Goal: Information Seeking & Learning: Learn about a topic

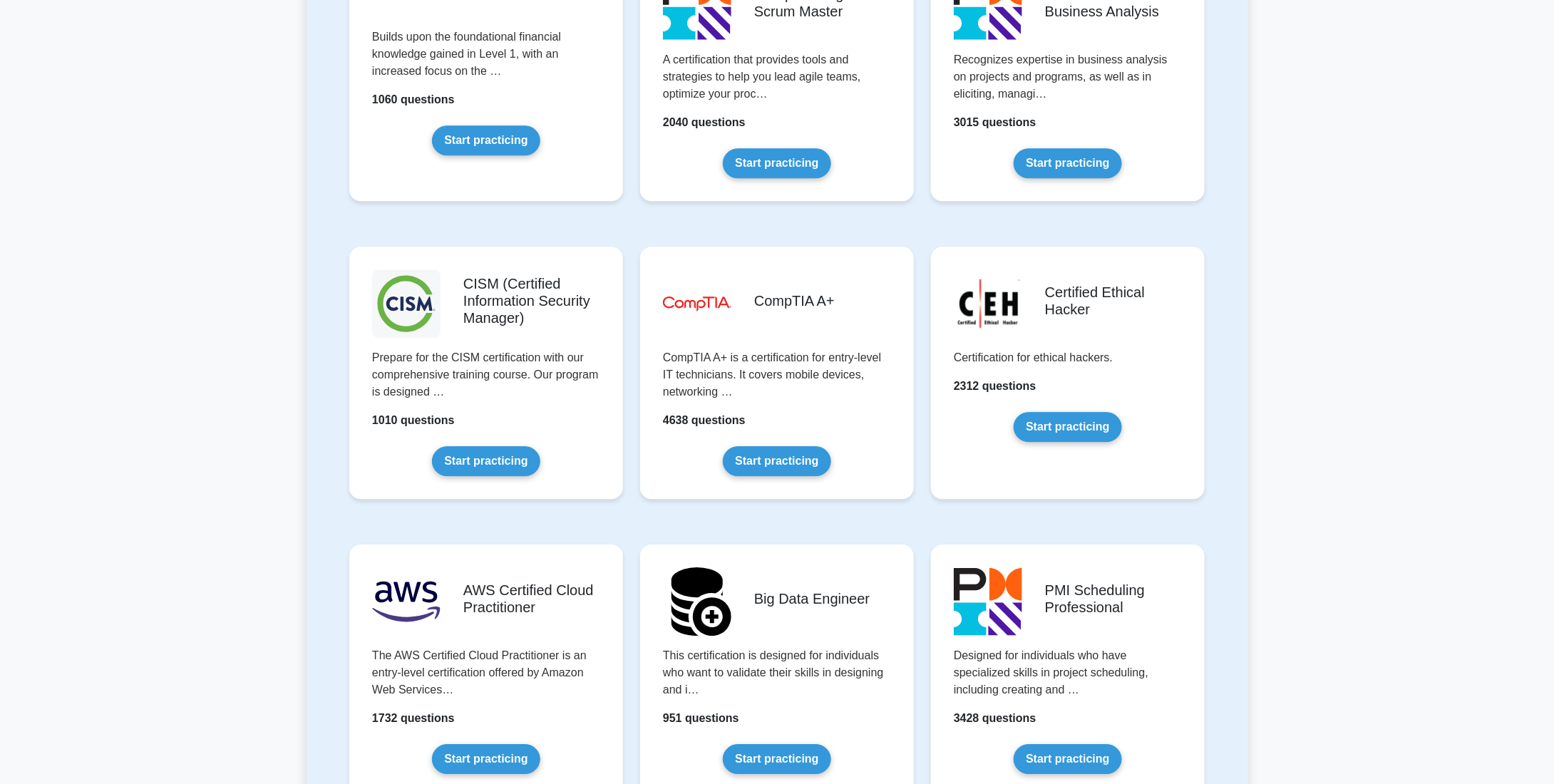
scroll to position [1995, 0]
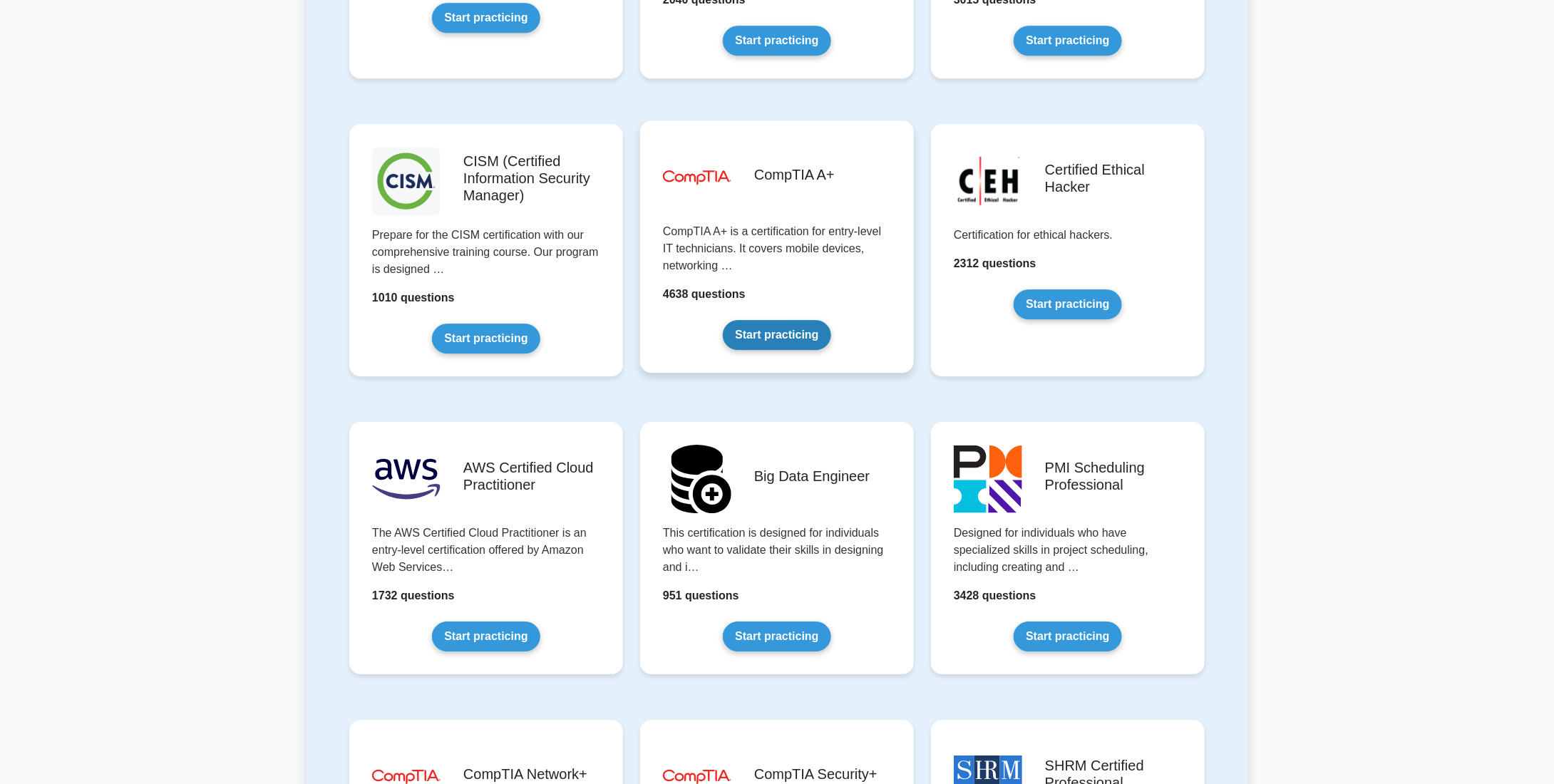
click at [761, 337] on link "Start practicing" at bounding box center [777, 334] width 107 height 30
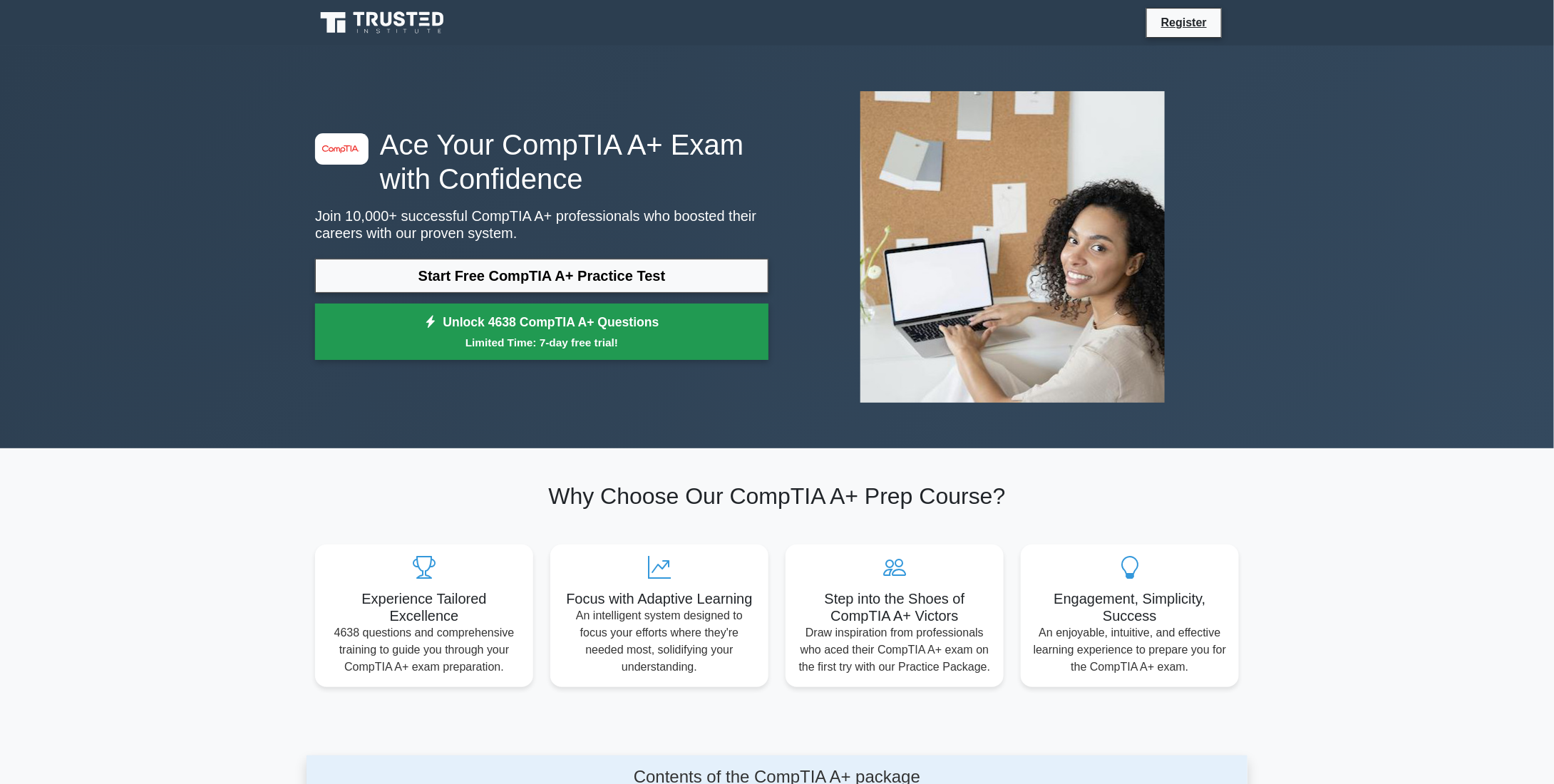
click at [569, 349] on small "Limited Time: 7-day free trial!" at bounding box center [542, 342] width 417 height 16
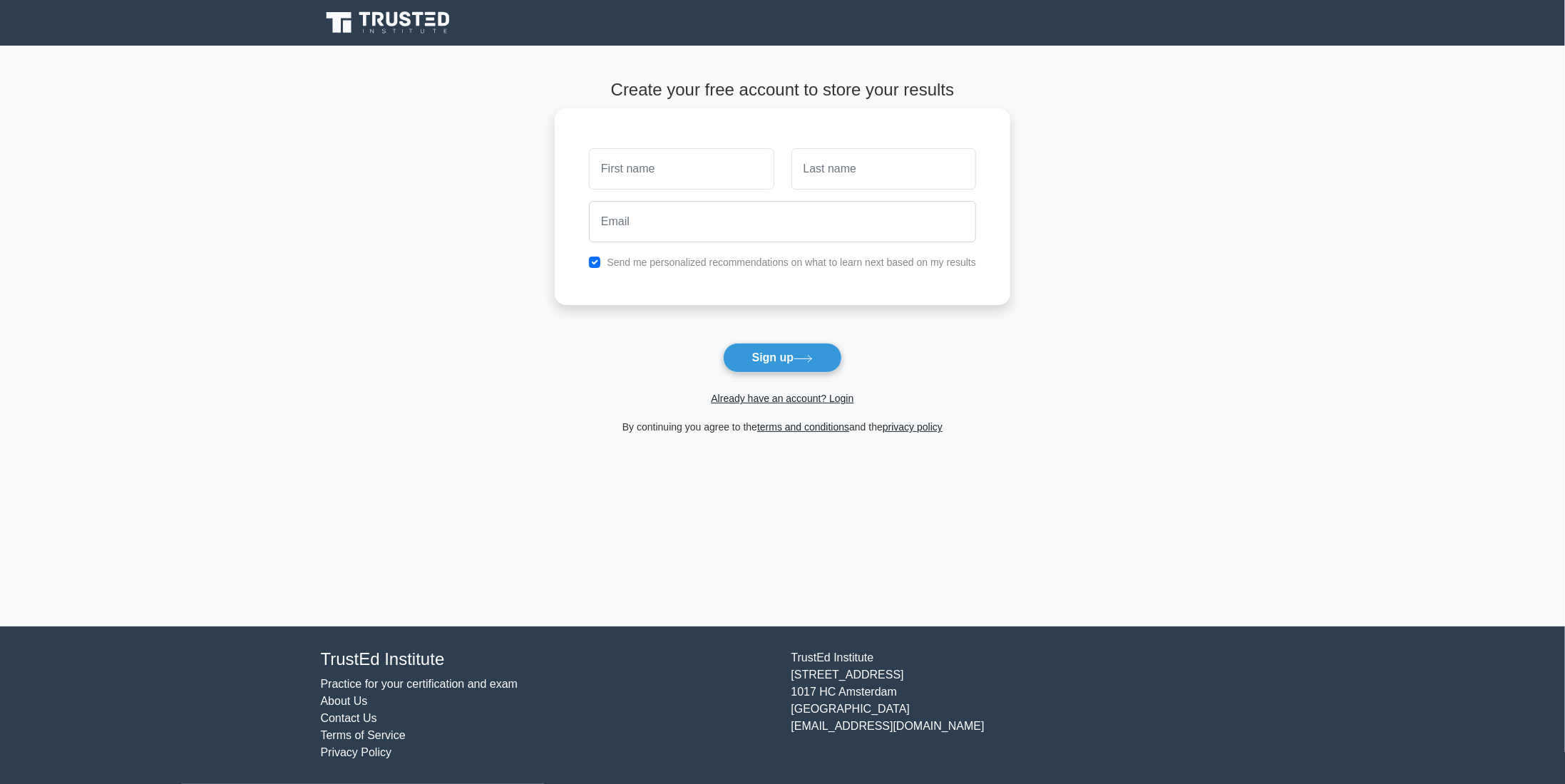
click at [651, 176] on input "text" at bounding box center [681, 169] width 185 height 41
click at [1019, 205] on main "Create your free account to store your results Send me personalized recommendat…" at bounding box center [782, 335] width 1565 height 581
click at [838, 395] on link "Already have an account? Login" at bounding box center [782, 398] width 143 height 12
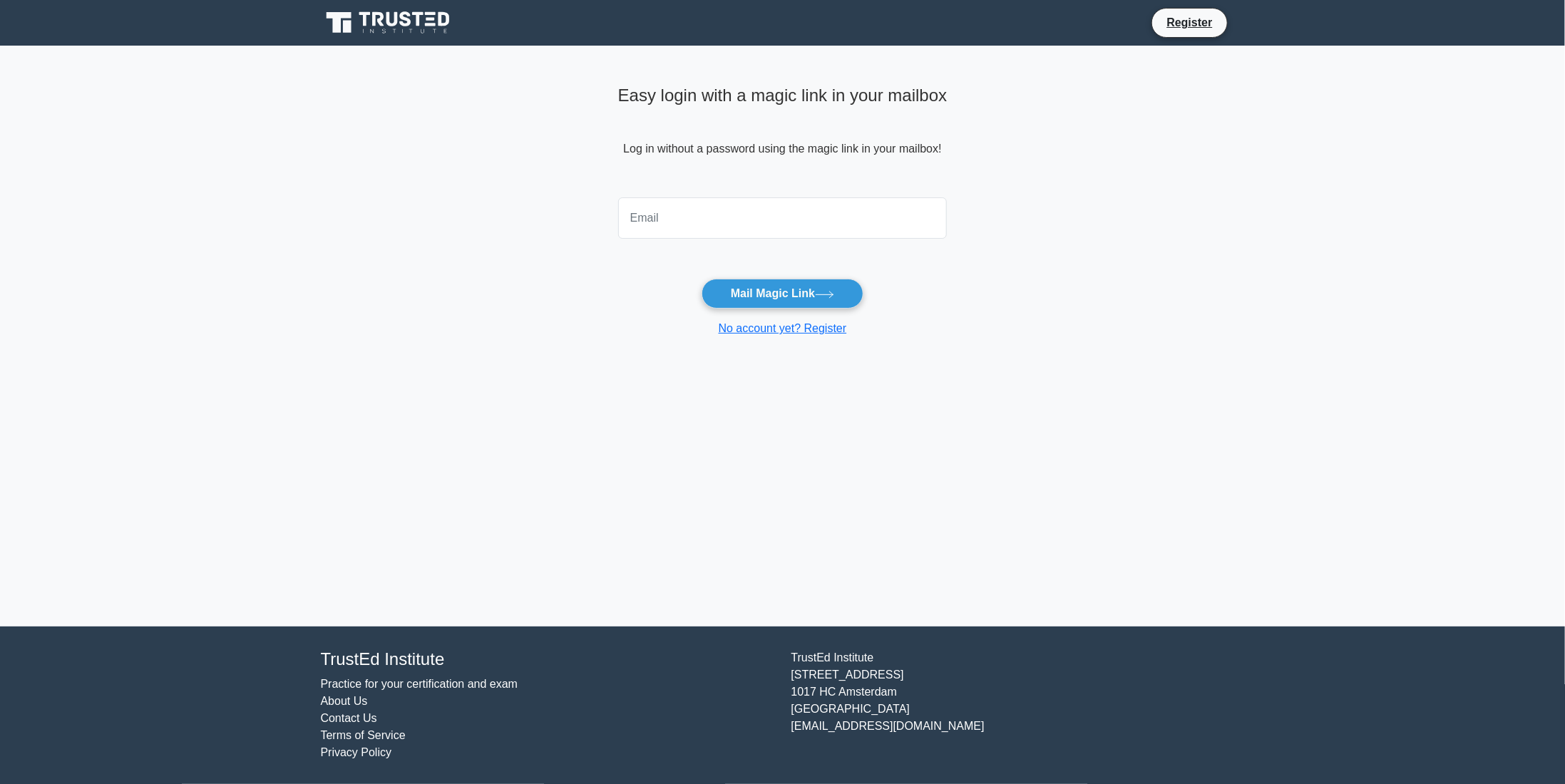
click at [652, 206] on input "email" at bounding box center [782, 218] width 329 height 41
type input "trezstyle@gmail.com"
click at [792, 293] on button "Mail Magic Link" at bounding box center [782, 293] width 162 height 30
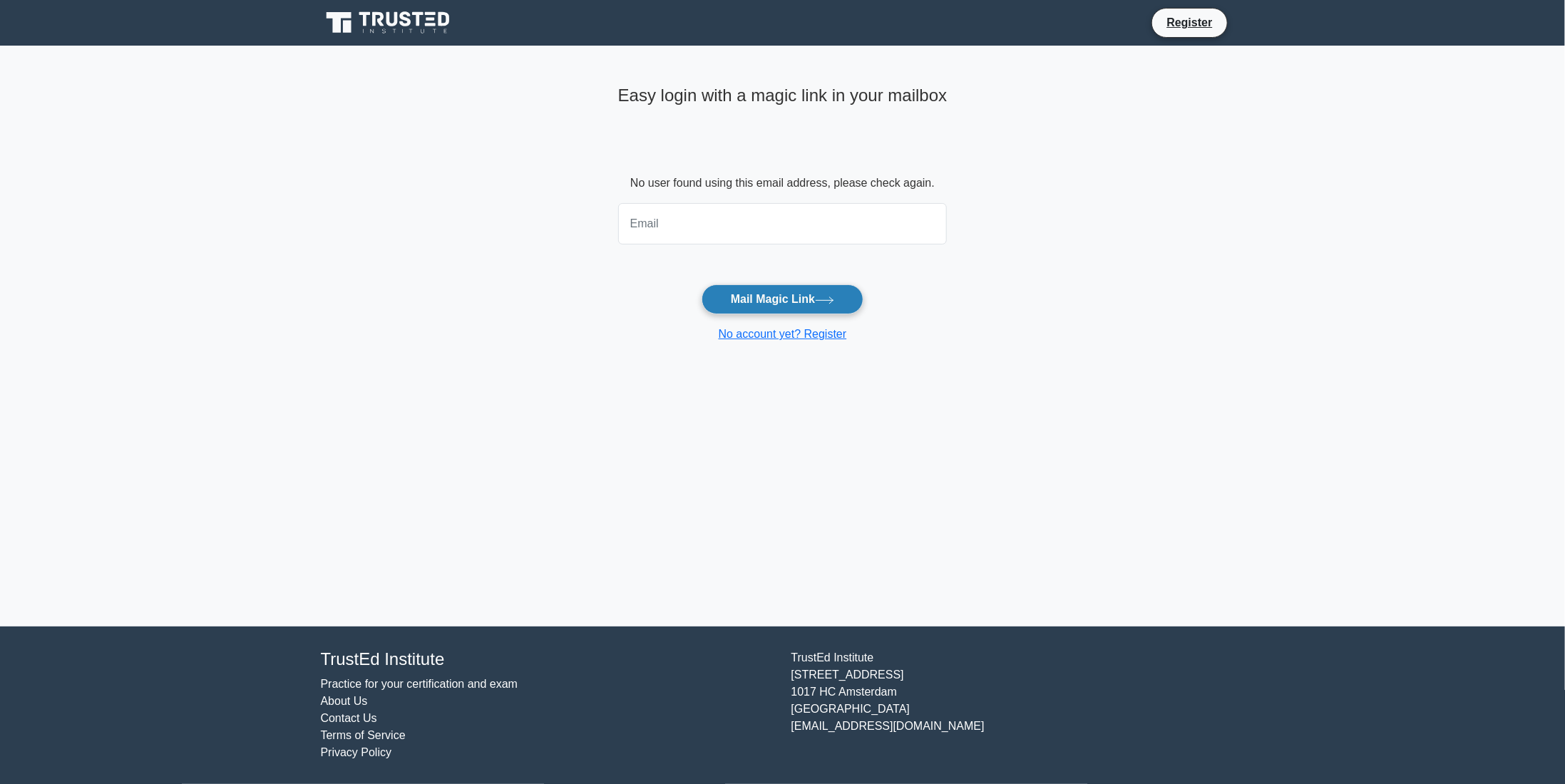
click at [761, 306] on button "Mail Magic Link" at bounding box center [782, 299] width 162 height 30
click at [675, 242] on input "email" at bounding box center [782, 224] width 329 height 41
type input "trezstyle@gmail.com"
click at [787, 300] on button "Mail Magic Link" at bounding box center [782, 299] width 162 height 30
click at [742, 235] on input "email" at bounding box center [782, 224] width 329 height 41
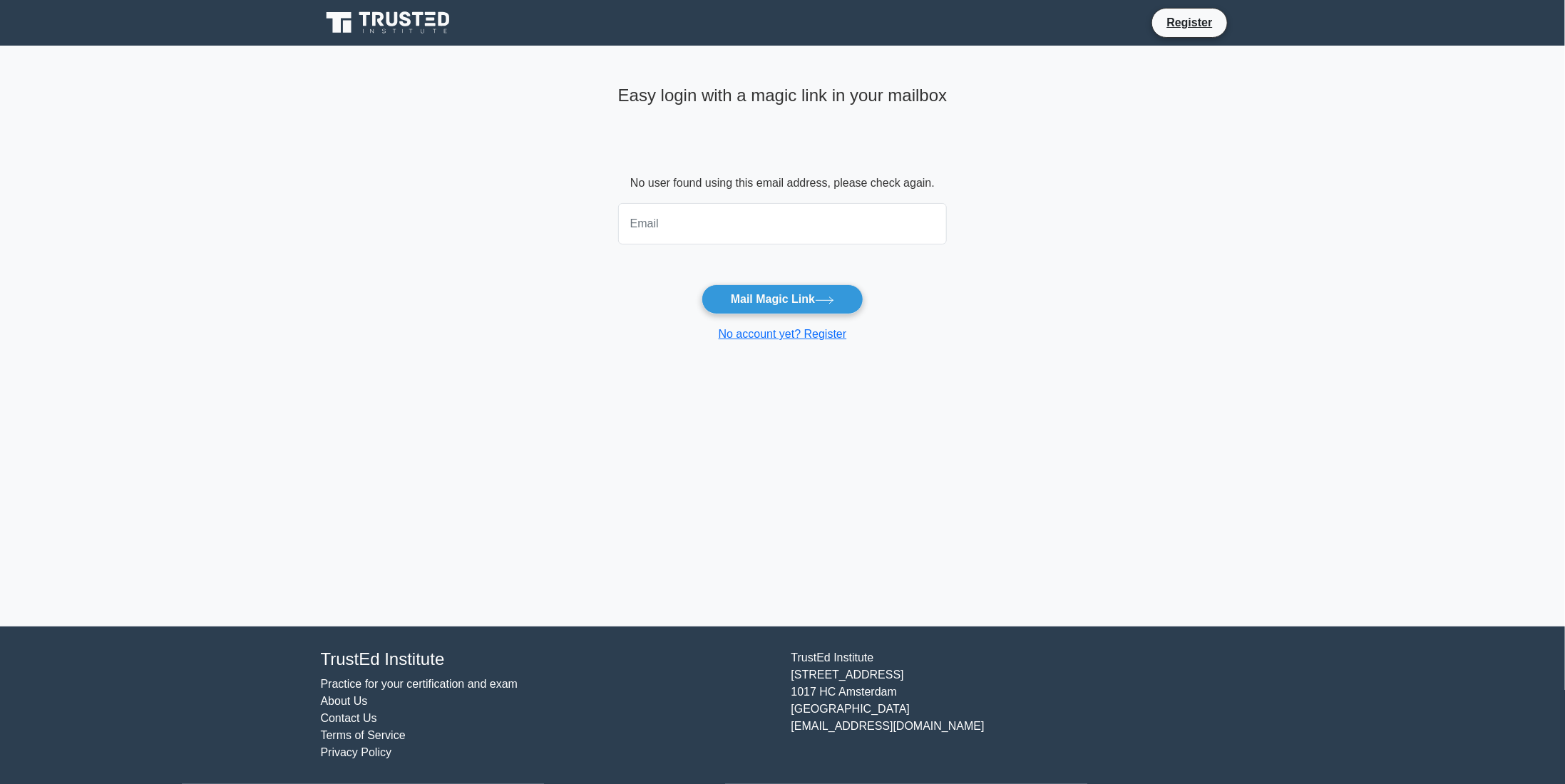
type input "[EMAIL_ADDRESS][DOMAIN_NAME]"
click at [781, 295] on button "Mail Magic Link" at bounding box center [782, 299] width 162 height 30
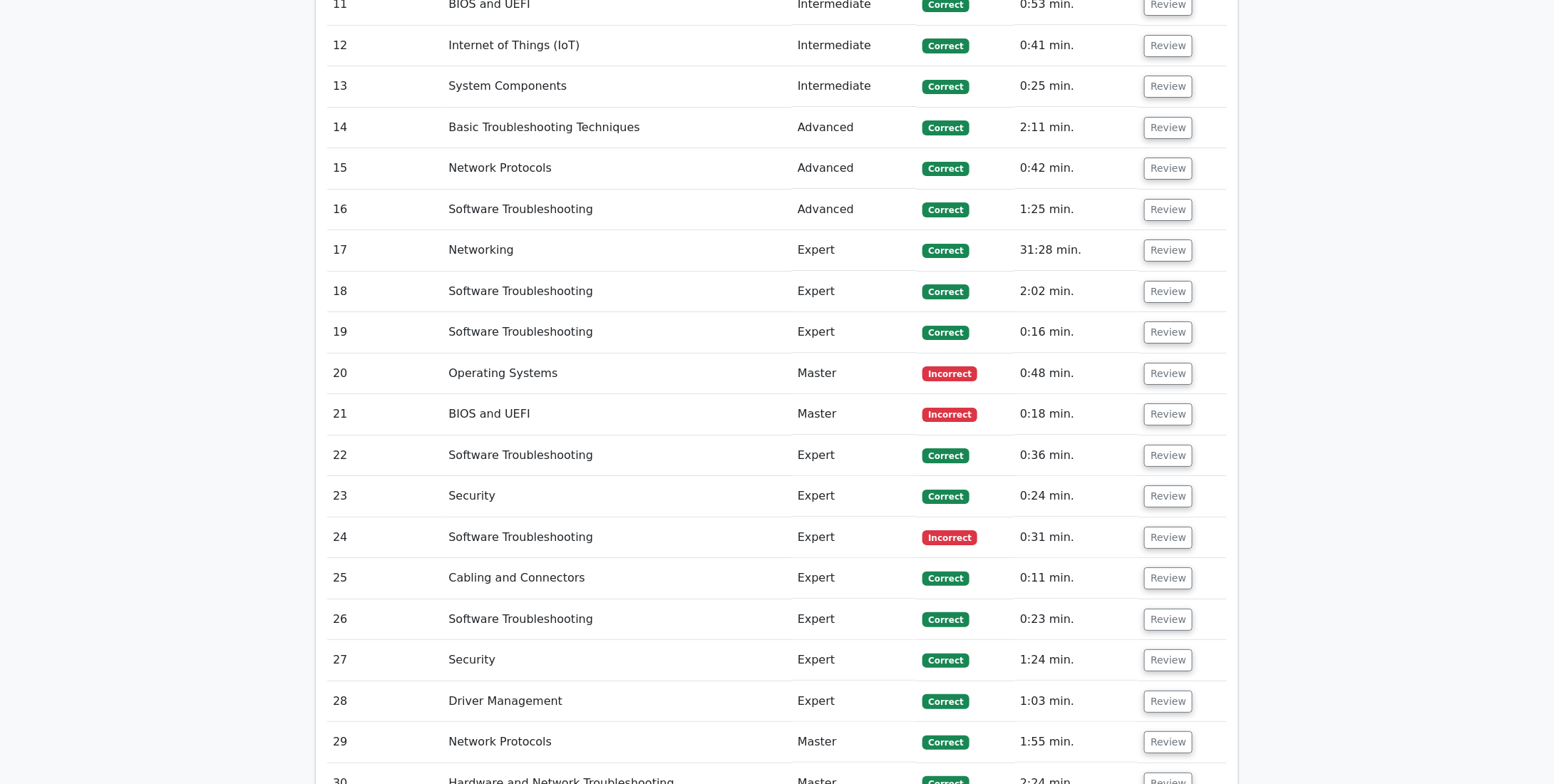
scroll to position [2565, 0]
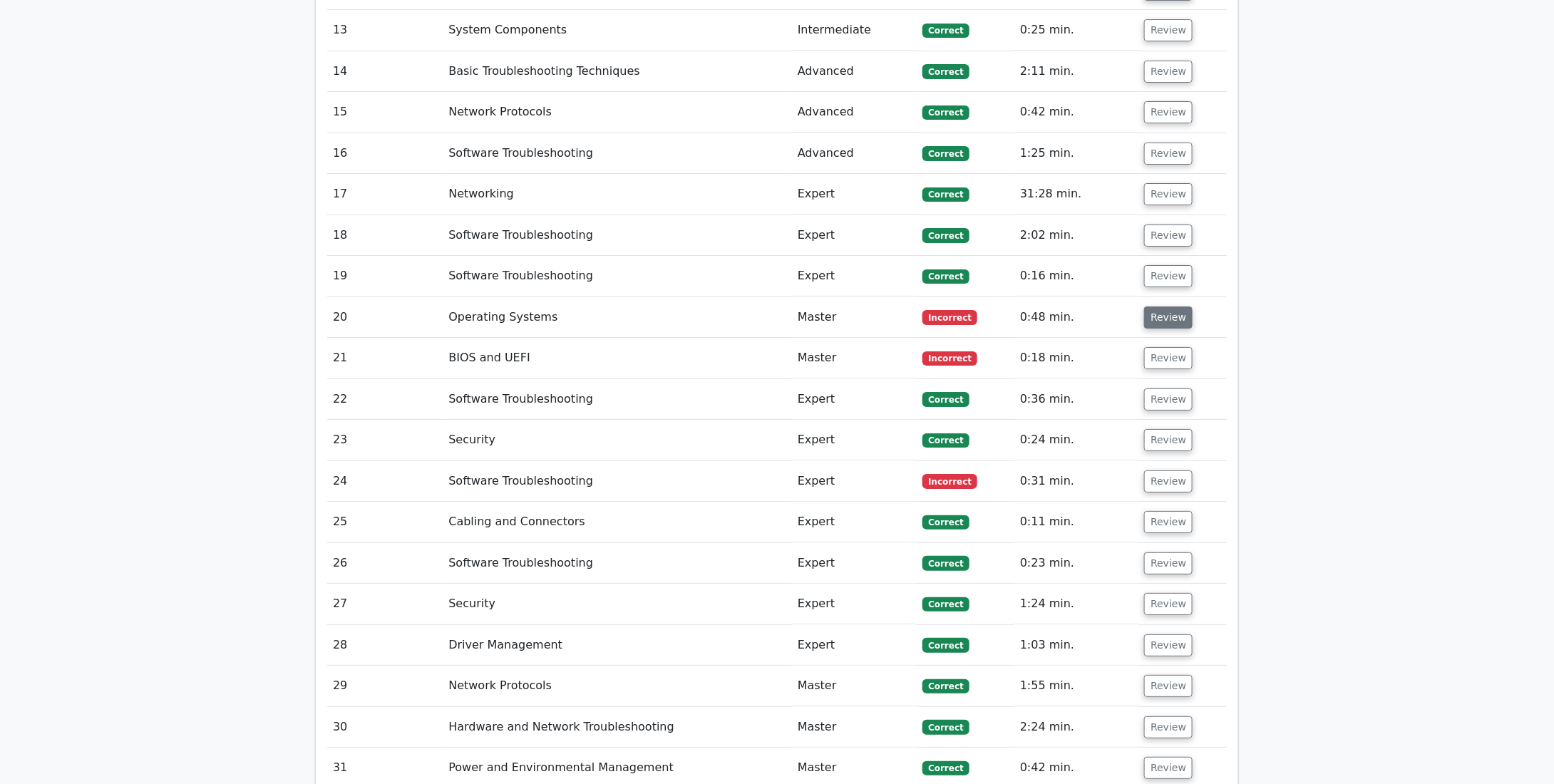
click at [1166, 306] on button "Review" at bounding box center [1168, 317] width 48 height 22
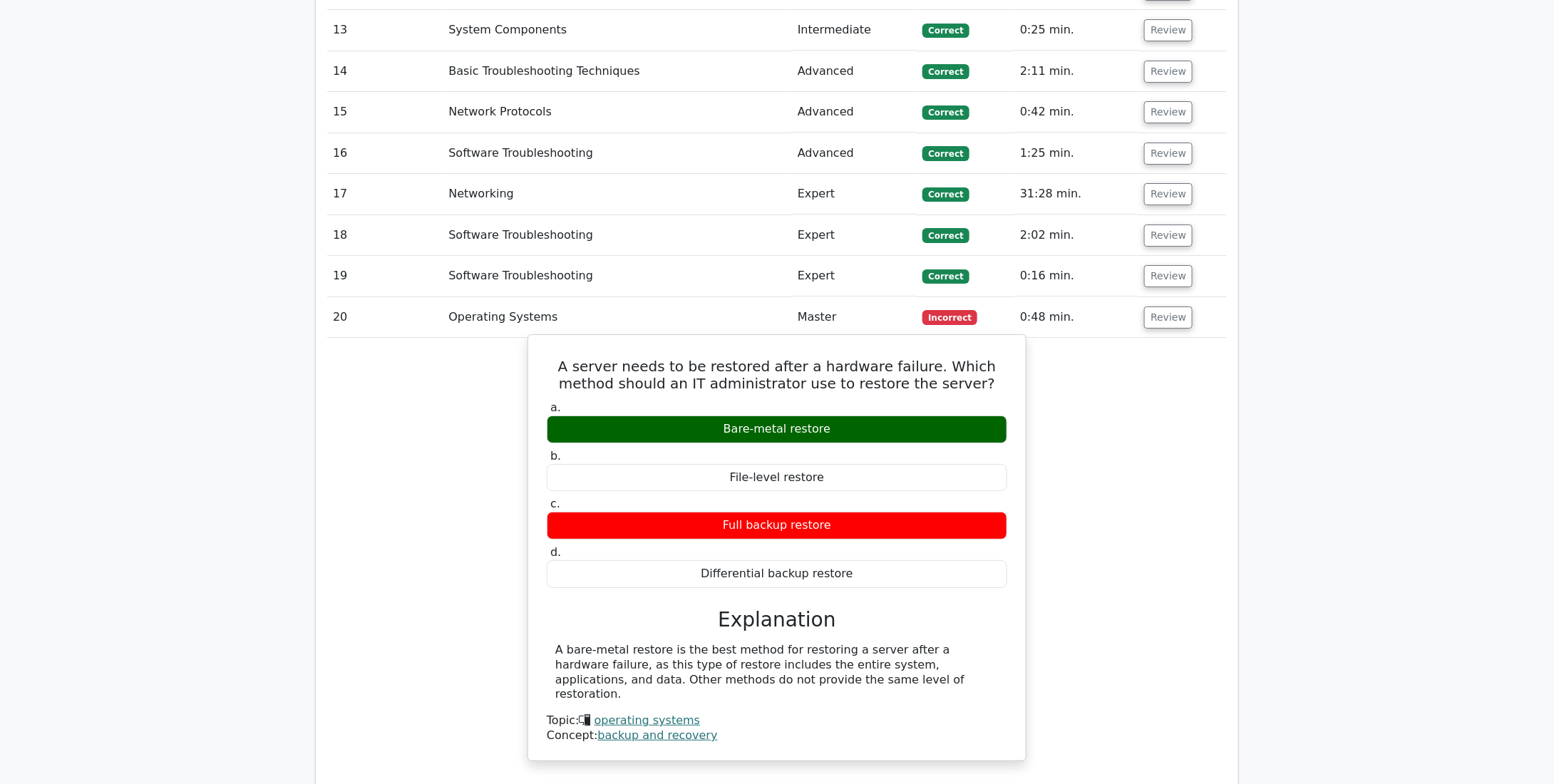
scroll to position [2779, 0]
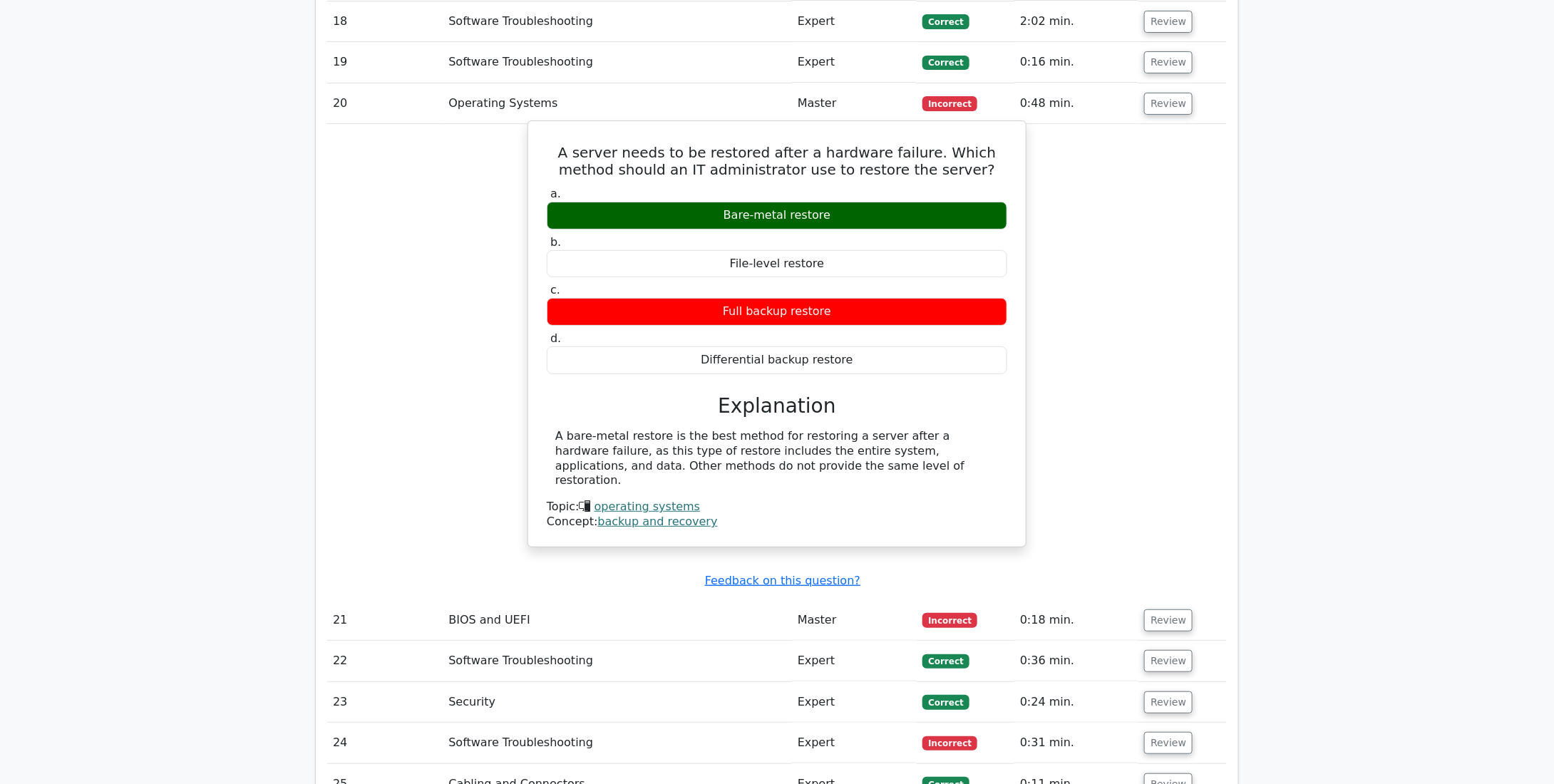
drag, startPoint x: 728, startPoint y: 170, endPoint x: 819, endPoint y: 173, distance: 91.0
click at [819, 202] on div "Bare-metal restore" at bounding box center [777, 216] width 460 height 28
click at [828, 202] on div "Bare-metal restore" at bounding box center [777, 216] width 460 height 28
drag, startPoint x: 555, startPoint y: 110, endPoint x: 873, endPoint y: 318, distance: 380.0
click at [873, 318] on div "A server needs to be restored after a hardware failure. Which method should an …" at bounding box center [777, 334] width 487 height 414
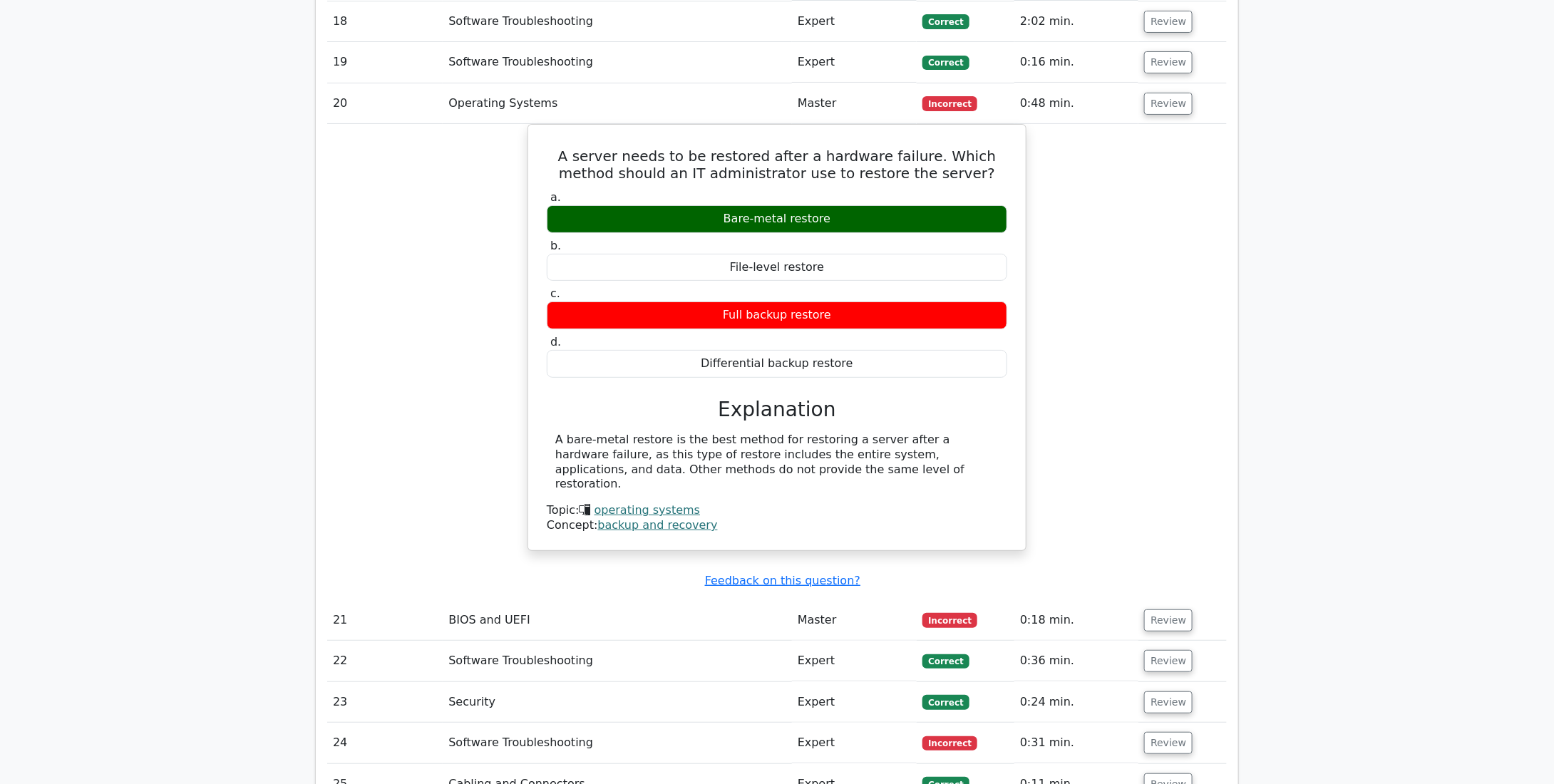
copy div "A server needs to be restored after a hardware failure. Which method should an …"
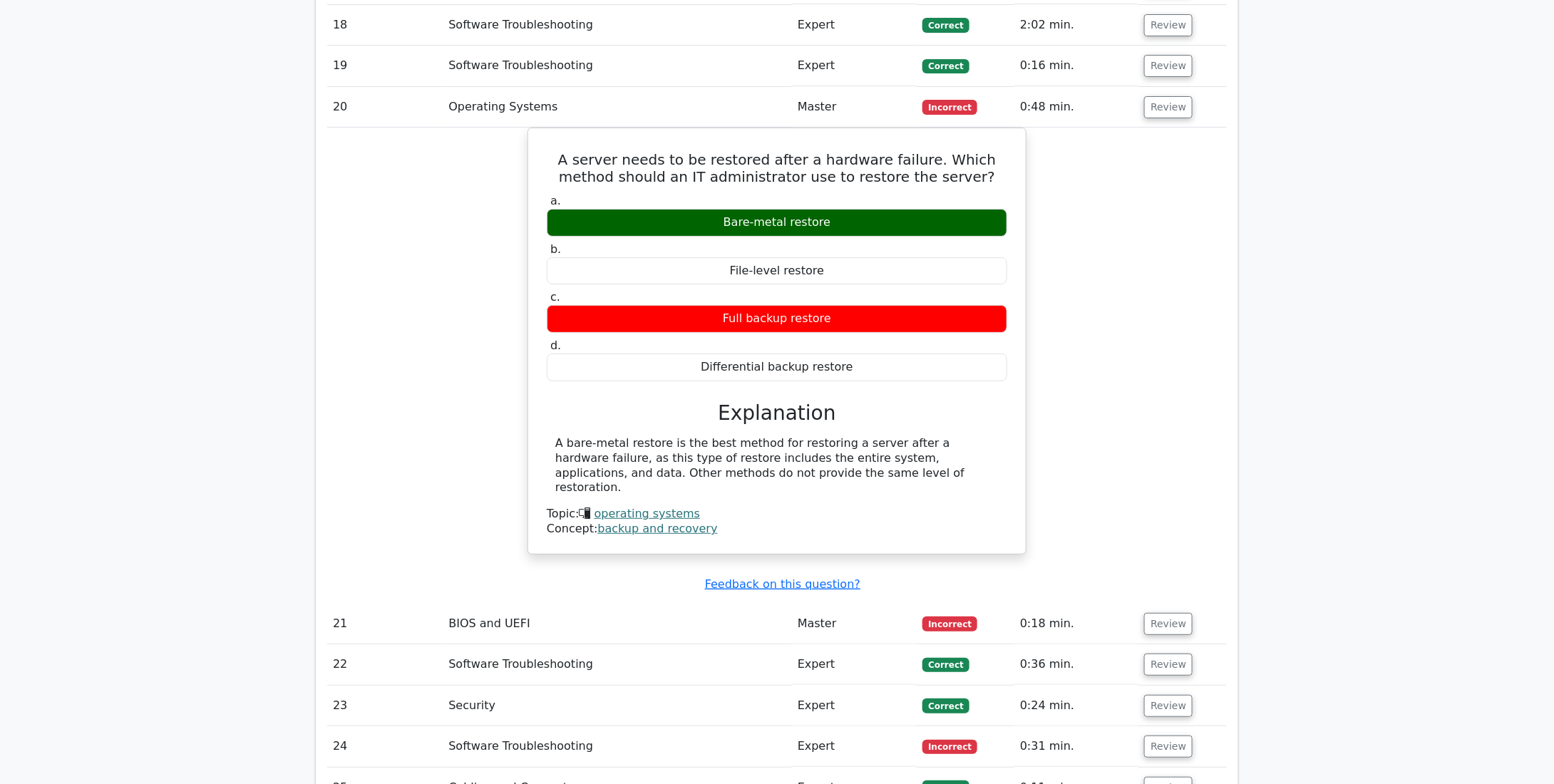
click at [1290, 166] on main "Your Test Results CompTIA A+ 81% Your Score You're on track! Performance by Top…" at bounding box center [777, 437] width 1554 height 6341
